Goal: Information Seeking & Learning: Learn about a topic

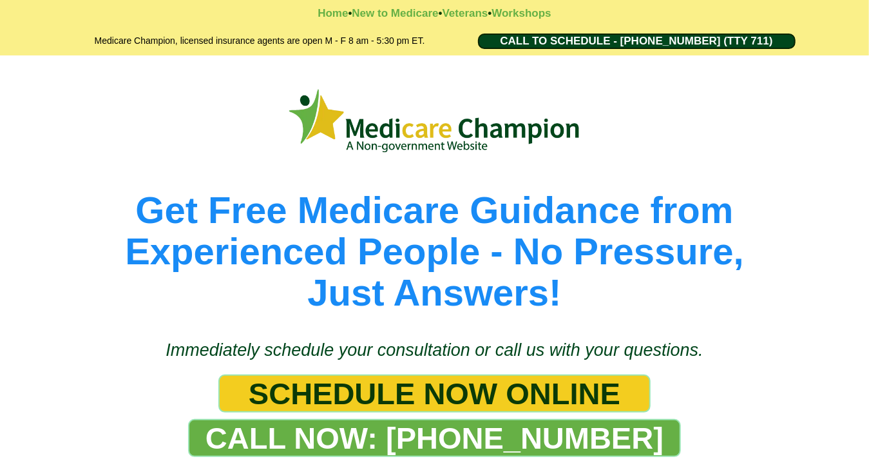
click at [80, 108] on picture at bounding box center [435, 120] width 735 height 73
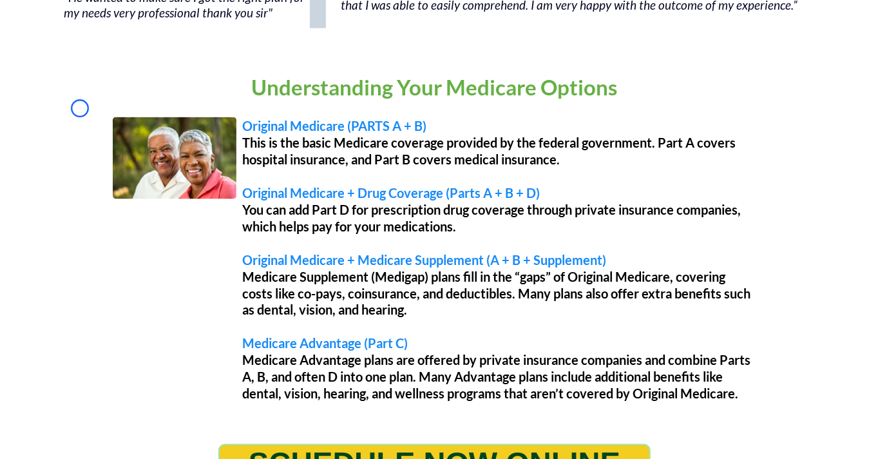
scroll to position [1036, 0]
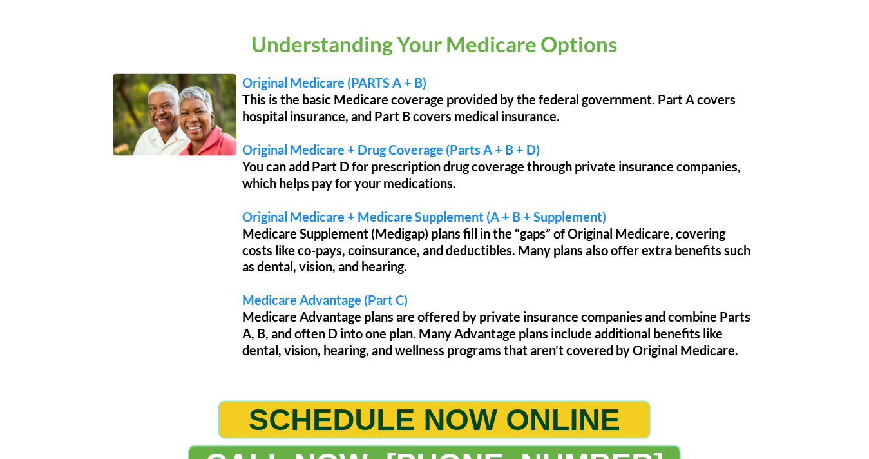
click at [80, 108] on div "Understanding Your Medicare Options Original Medicare (PARTS A + B) This is the…" at bounding box center [434, 205] width 741 height 351
click at [95, 104] on div "Understanding Your Medicare Options Original Medicare (PARTS A + B) This is the…" at bounding box center [434, 205] width 741 height 351
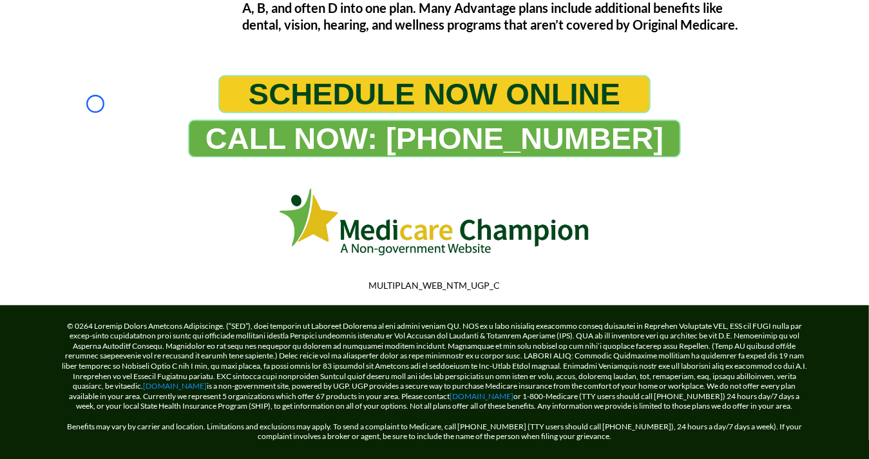
scroll to position [1411, 0]
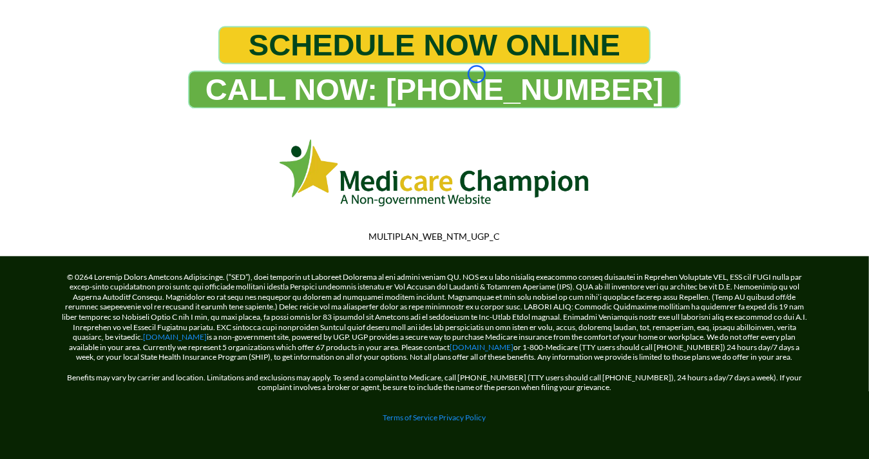
click at [95, 104] on div "CALL NOW: 1-888-344-8881" at bounding box center [435, 89] width 709 height 38
click at [89, 100] on div "CALL NOW: 1-888-344-8881" at bounding box center [435, 89] width 709 height 38
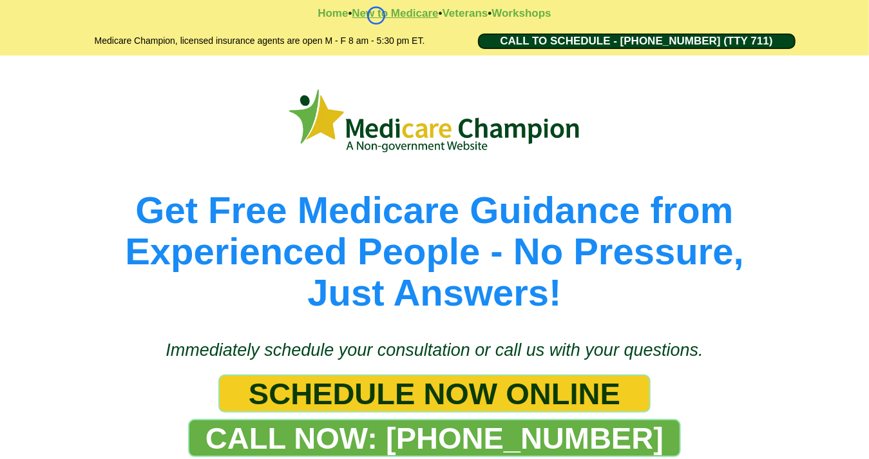
click at [376, 15] on strong "New to Medicare" at bounding box center [395, 13] width 86 height 12
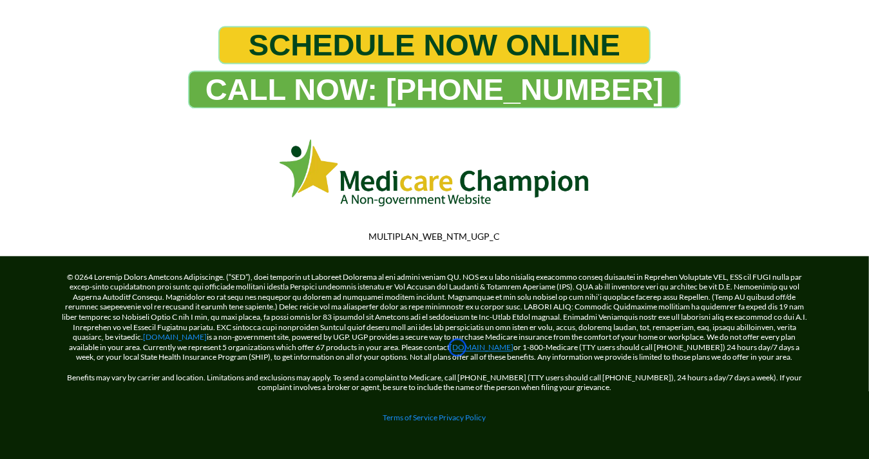
click at [458, 347] on link "[DOMAIN_NAME]" at bounding box center [482, 347] width 64 height 10
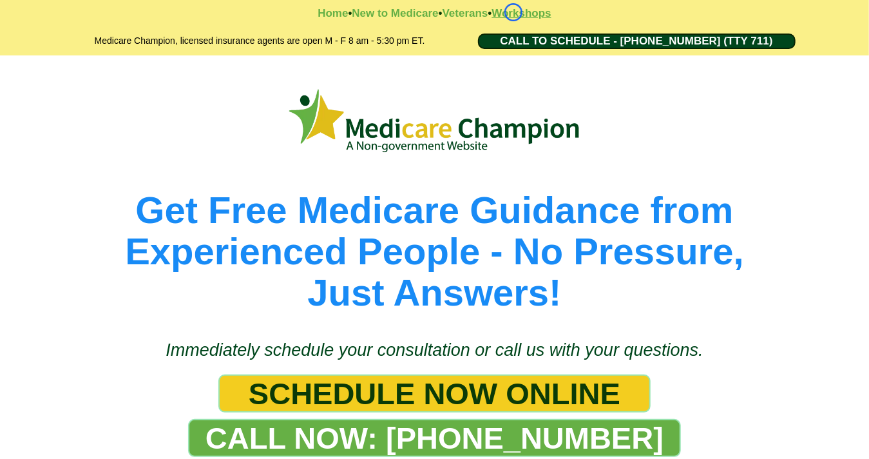
click at [514, 12] on strong "Workshops" at bounding box center [521, 13] width 59 height 12
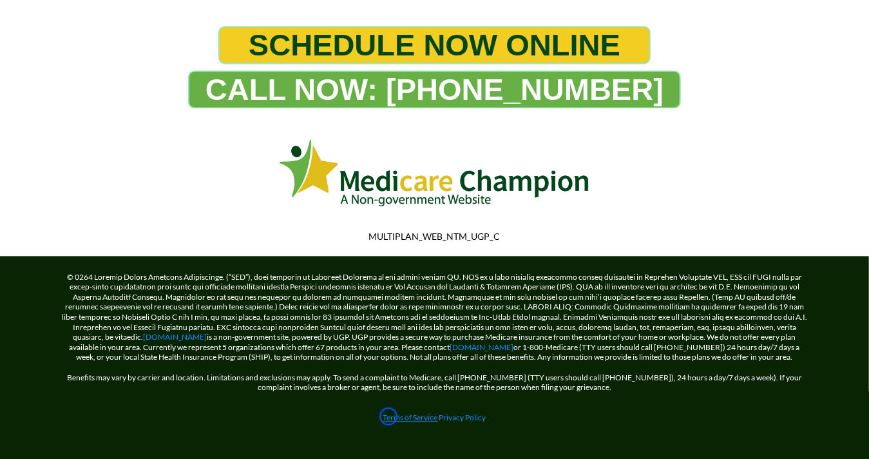
click at [389, 416] on link "Terms of Service" at bounding box center [410, 417] width 55 height 10
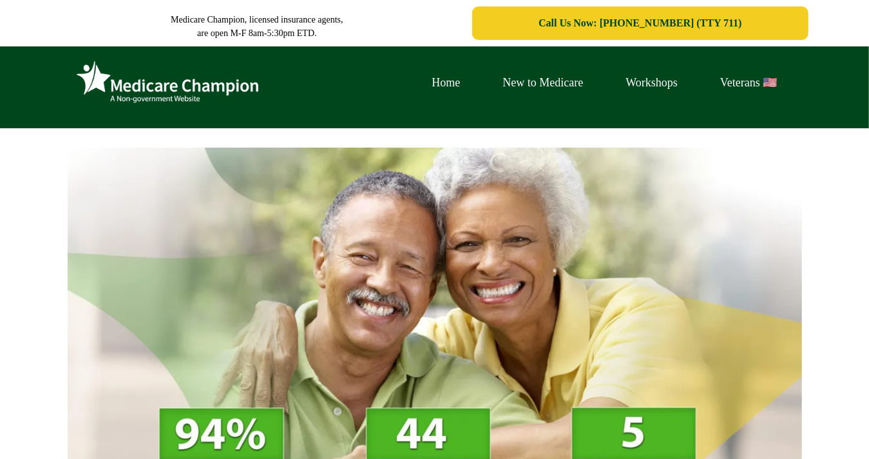
click at [110, 124] on div "Home New to Medicare Workshops Veterans 🇺🇸" at bounding box center [435, 89] width 754 height 72
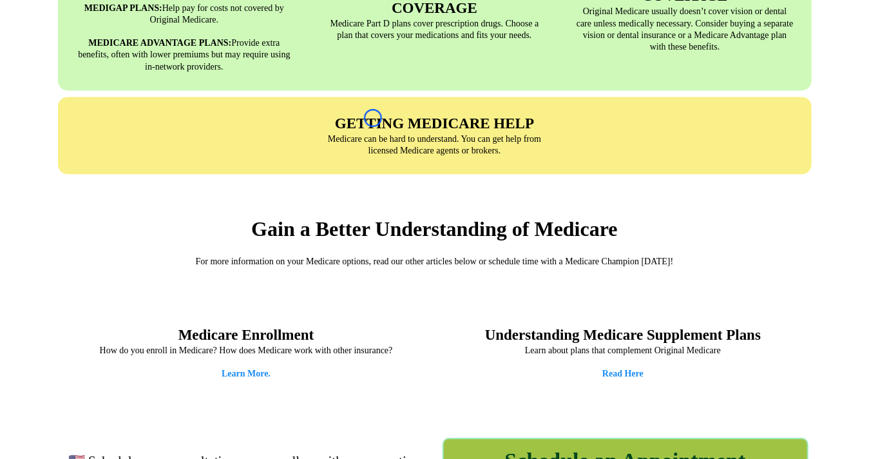
scroll to position [1492, 0]
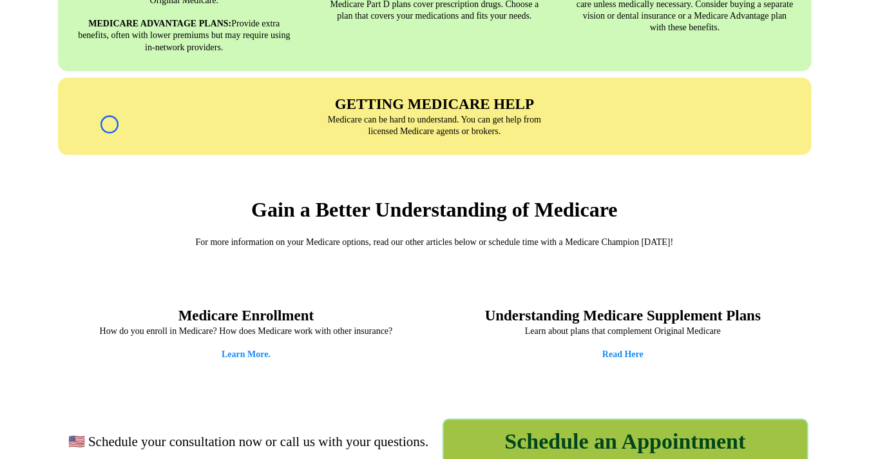
click at [110, 124] on div at bounding box center [185, 116] width 244 height 43
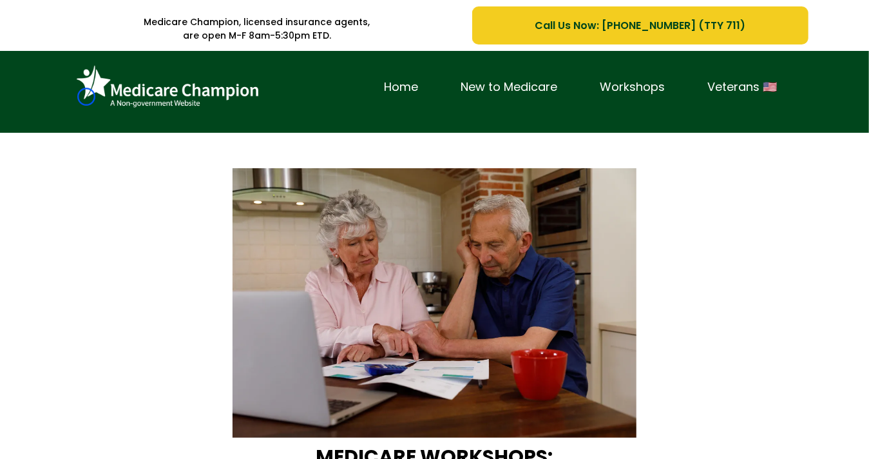
click at [86, 97] on img at bounding box center [167, 87] width 193 height 53
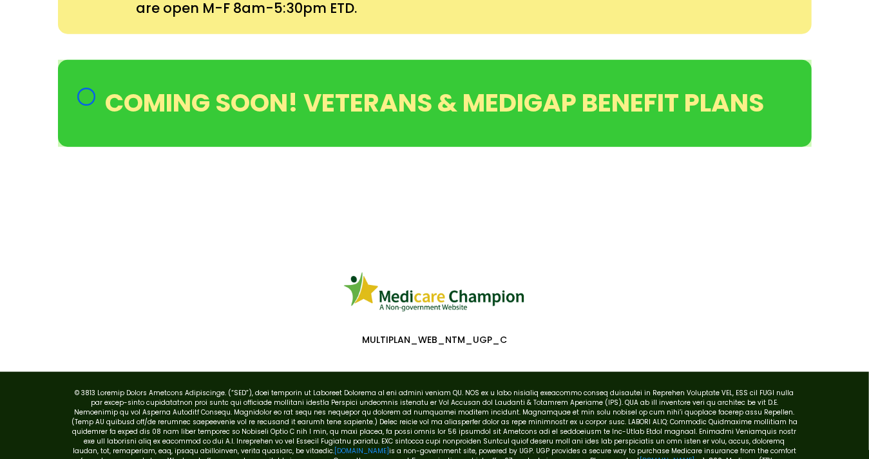
scroll to position [795, 0]
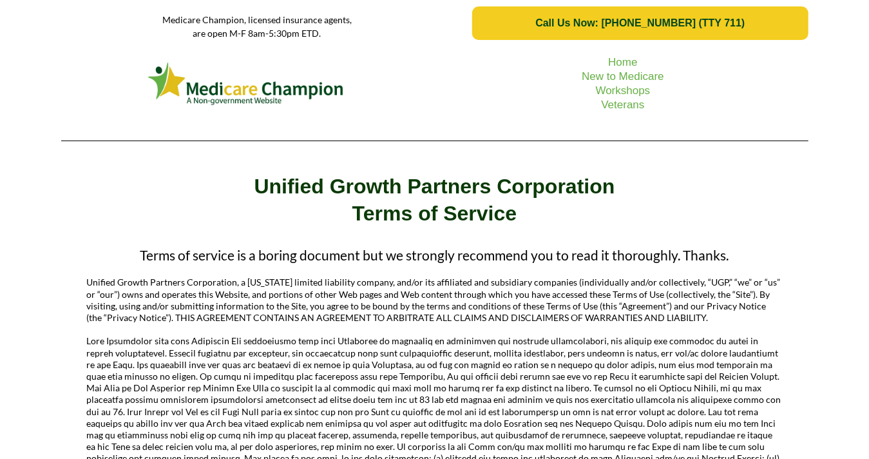
click at [82, 77] on picture at bounding box center [247, 83] width 358 height 49
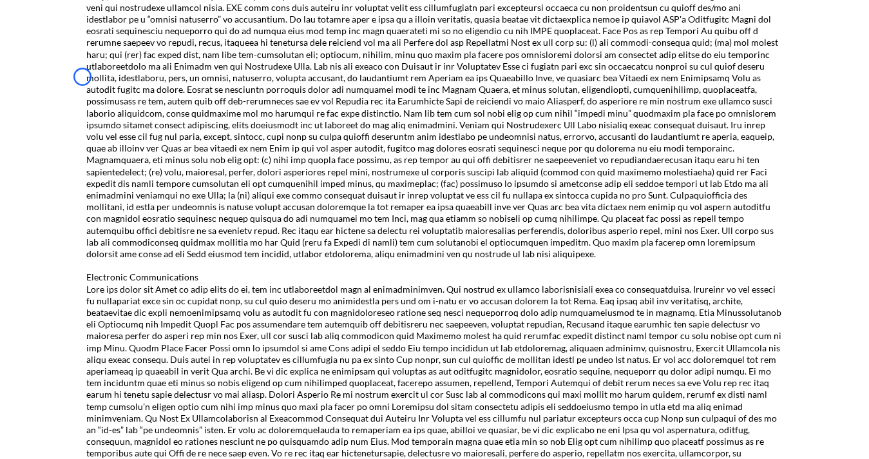
scroll to position [1547, 0]
